Goal: Task Accomplishment & Management: Manage account settings

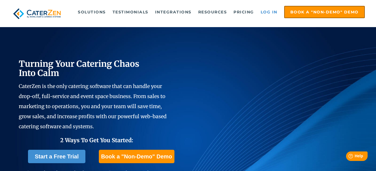
click at [266, 11] on link "Log in" at bounding box center [269, 11] width 22 height 11
click at [272, 12] on link "Log in" at bounding box center [269, 11] width 22 height 11
